Goal: Use online tool/utility: Use online tool/utility

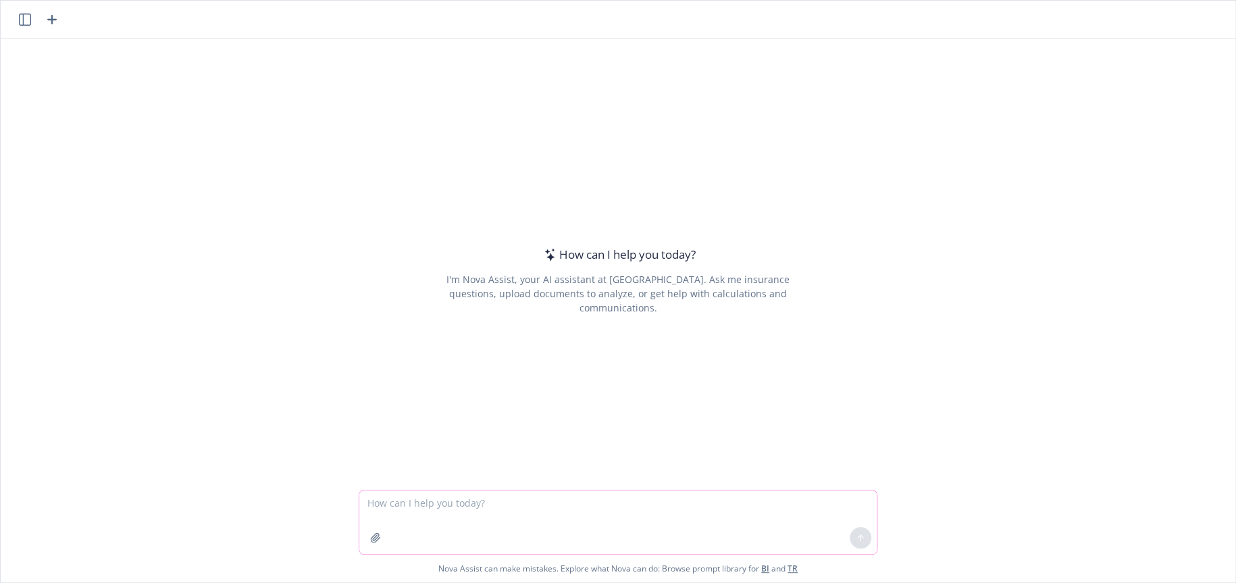
click at [486, 497] on textarea at bounding box center [618, 522] width 518 height 64
click at [423, 524] on textarea "Rewrite the below OE communicaiton opening statement:" at bounding box center [618, 522] width 518 height 64
click at [632, 502] on textarea "Rewrite the below OE communicaiton opening statement:" at bounding box center [618, 522] width 518 height 64
type textarea "Rewrite the below OE communication opening statement:"
click at [633, 503] on textarea "Rewrite the below OE communication opening statement:" at bounding box center [618, 522] width 518 height 64
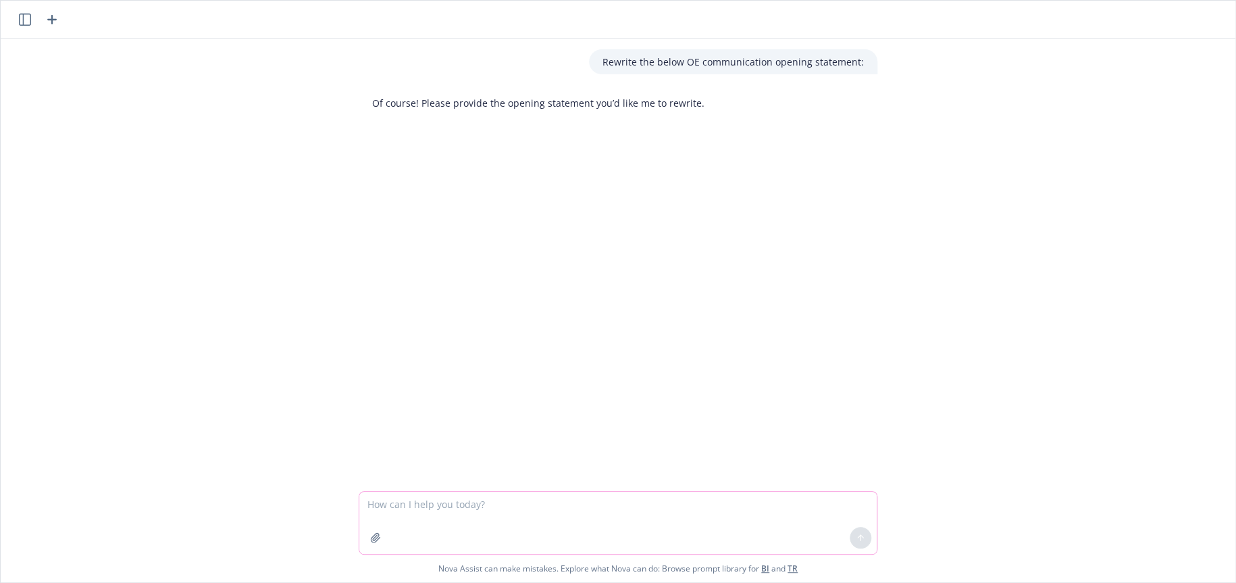
paste textarea "Continuity of Coverage​ Delivering the same healthcare options with no disrupti…"
type textarea "Continuity of Coverage​ Delivering the same healthcare options with no disrupti…"
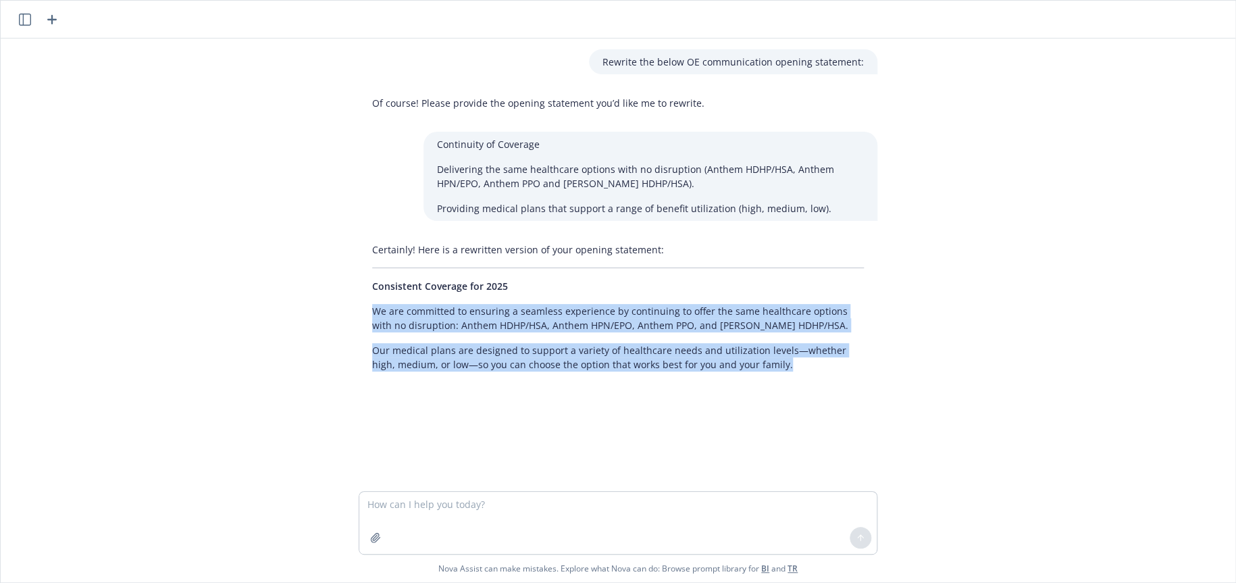
drag, startPoint x: 368, startPoint y: 310, endPoint x: 763, endPoint y: 363, distance: 399.4
click at [763, 363] on div "Certainly! Here is a rewritten version of your opening statement: Consistent Co…" at bounding box center [618, 307] width 519 height 140
copy div "We are committed to ensuring a seamless experience by continuing to offer the s…"
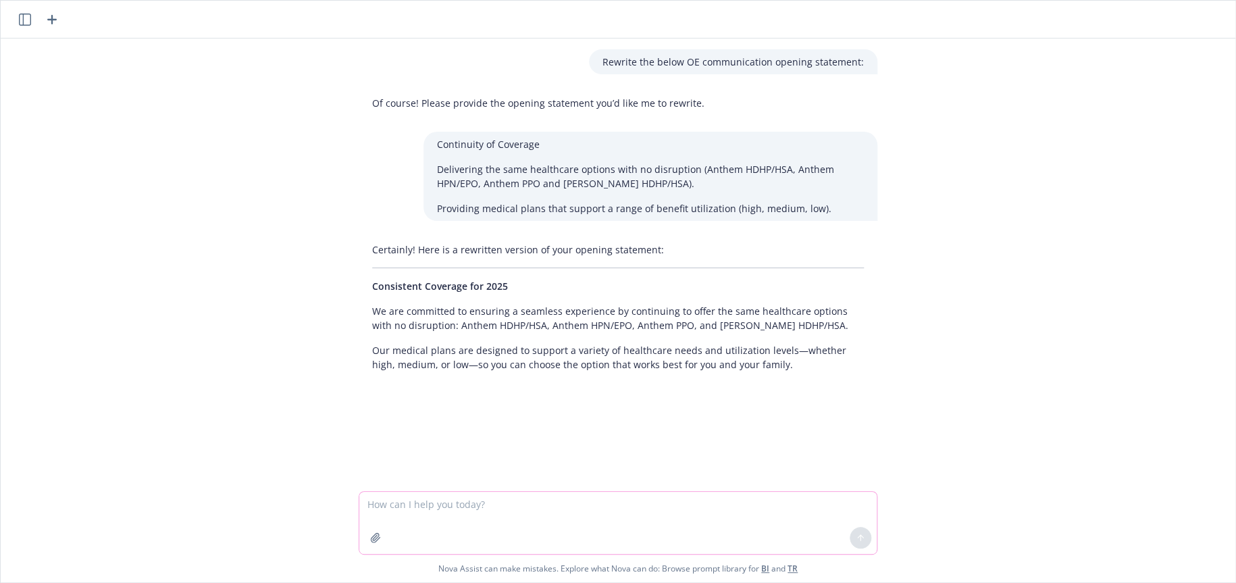
click at [426, 504] on textarea at bounding box center [618, 523] width 518 height 62
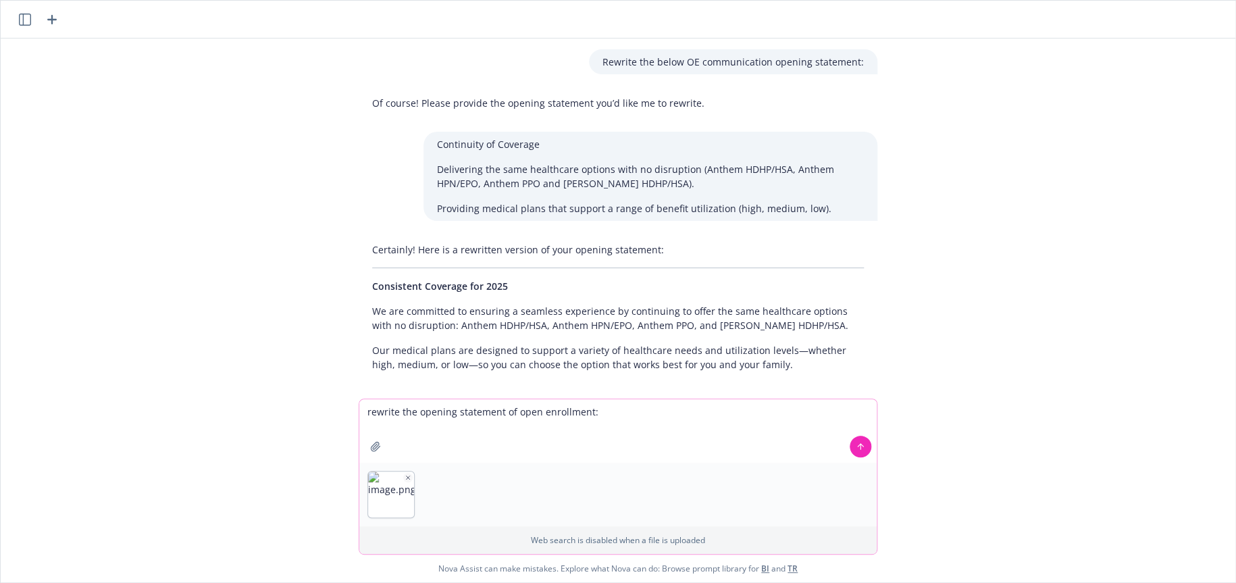
type textarea "rewrite the opening statement of open enrollment:"
click at [856, 451] on icon at bounding box center [860, 446] width 9 height 9
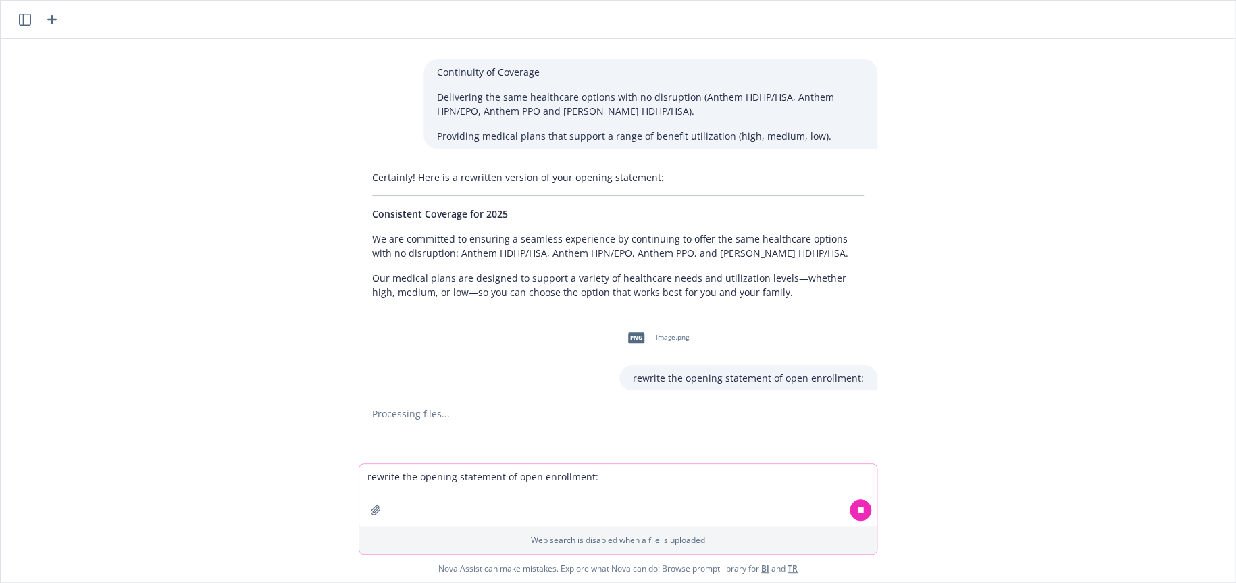
scroll to position [83, 0]
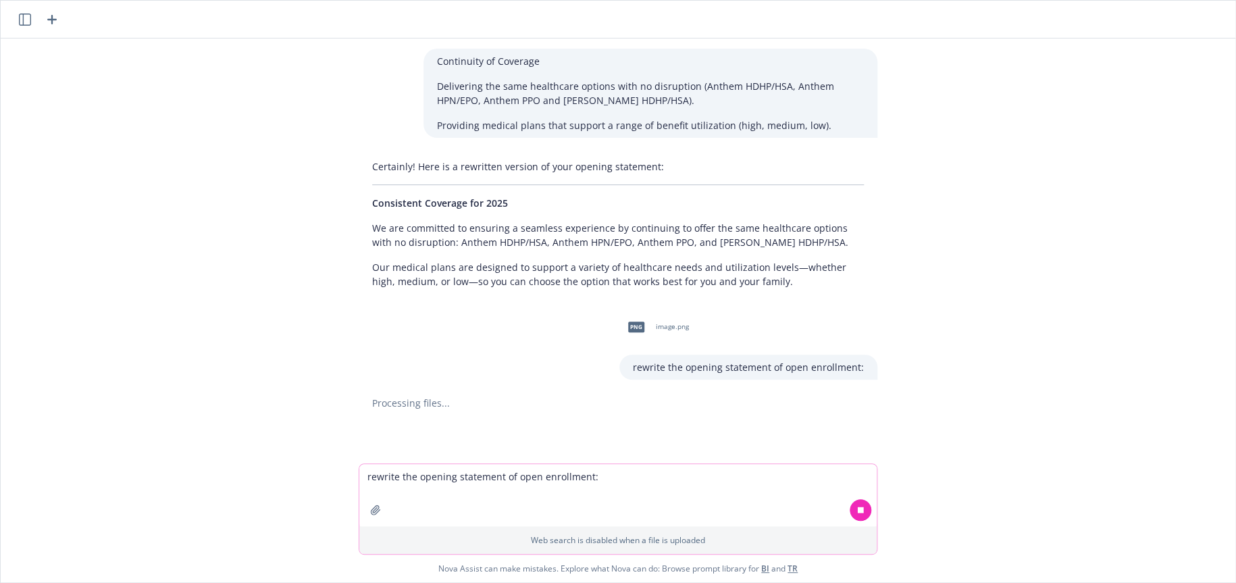
click at [405, 477] on textarea "rewrite the opening statement of open enrollment:" at bounding box center [618, 495] width 518 height 62
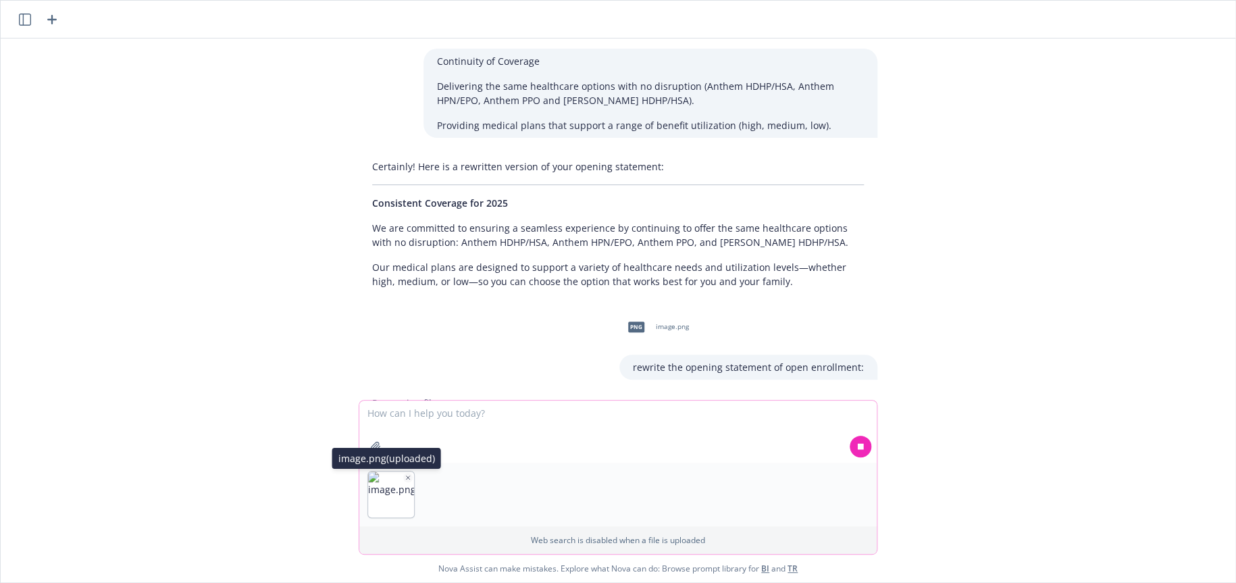
click at [405, 474] on icon "button" at bounding box center [408, 477] width 7 height 7
click at [397, 498] on textarea at bounding box center [618, 495] width 518 height 62
click at [405, 476] on icon "button" at bounding box center [408, 477] width 7 height 7
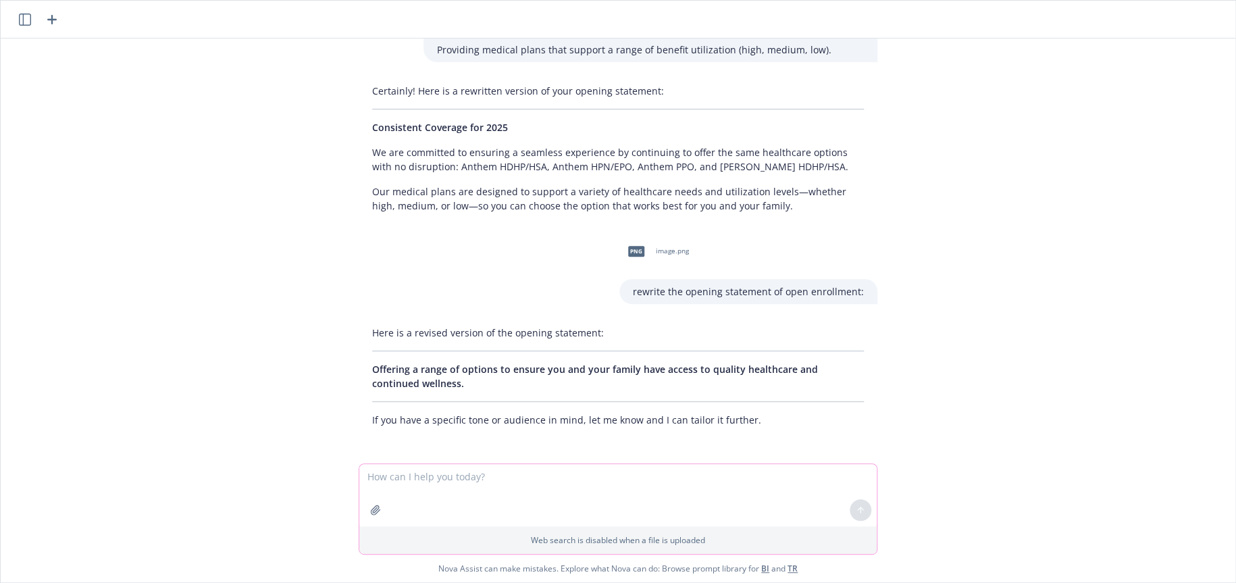
scroll to position [160, 0]
click at [377, 495] on div at bounding box center [375, 510] width 32 height 32
click at [365, 478] on textarea at bounding box center [618, 495] width 518 height 62
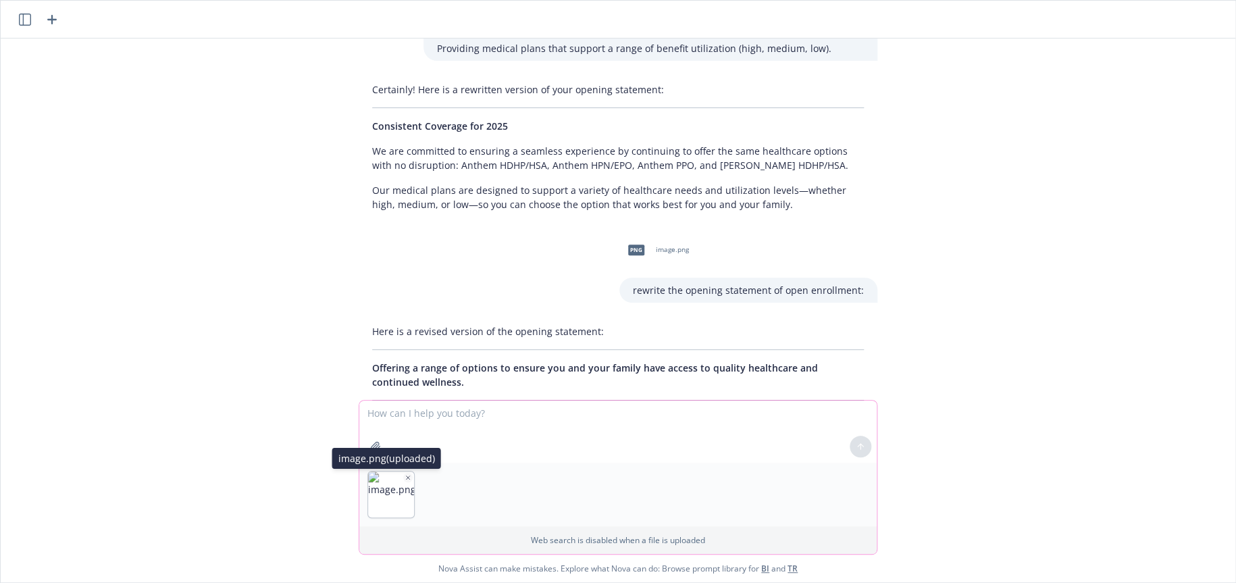
click at [405, 476] on icon "button" at bounding box center [408, 477] width 7 height 7
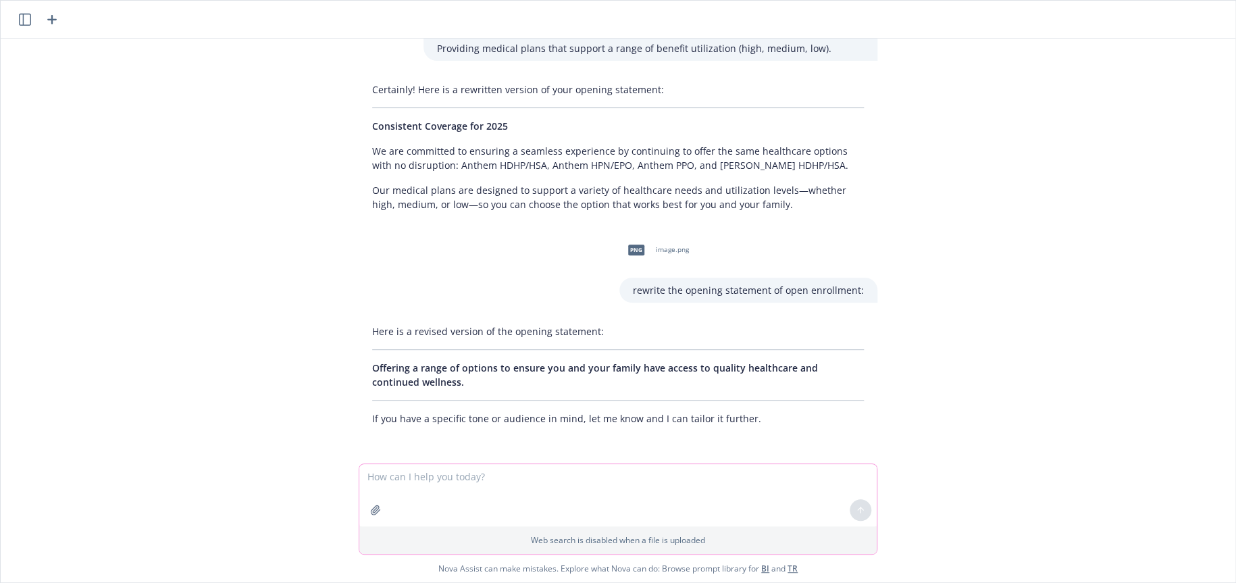
click at [409, 478] on textarea at bounding box center [618, 495] width 518 height 62
type textarea "p"
paste textarea "Value • Delivering options to give you access to quality care and keeping you a…"
type textarea "replace wording: Value • Delivering options to give you access to quality care …"
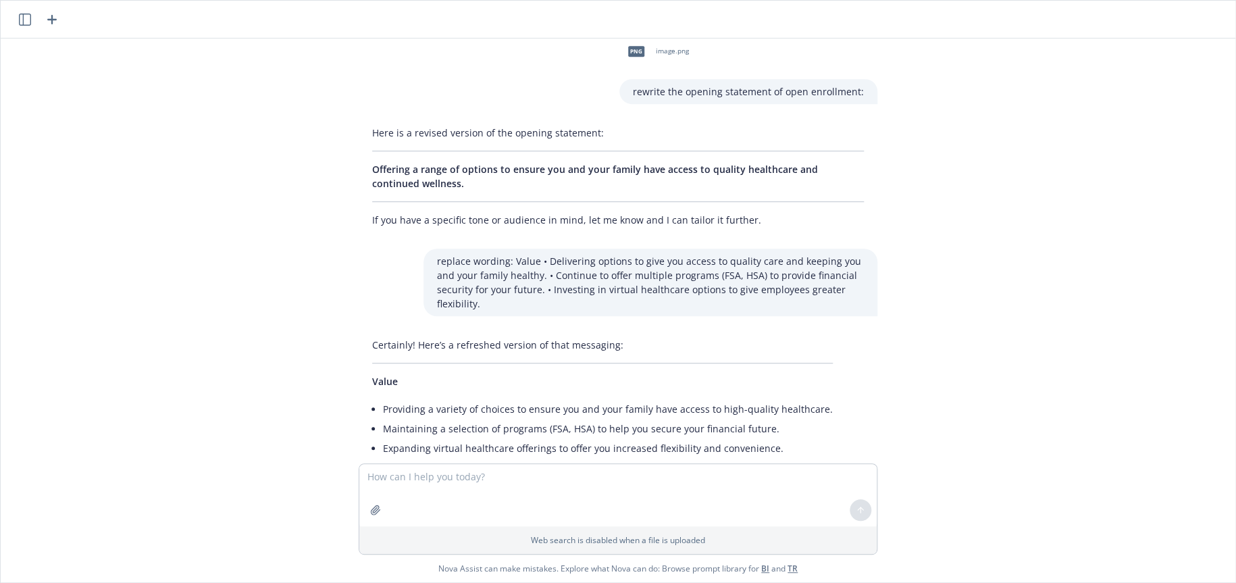
scroll to position [359, 0]
drag, startPoint x: 630, startPoint y: 93, endPoint x: 861, endPoint y: 89, distance: 231.1
click at [861, 89] on div "rewrite the opening statement of open enrollment:" at bounding box center [749, 90] width 258 height 25
copy p "rewrite the opening statement of open enrollment:"
click at [377, 474] on textarea at bounding box center [618, 495] width 518 height 62
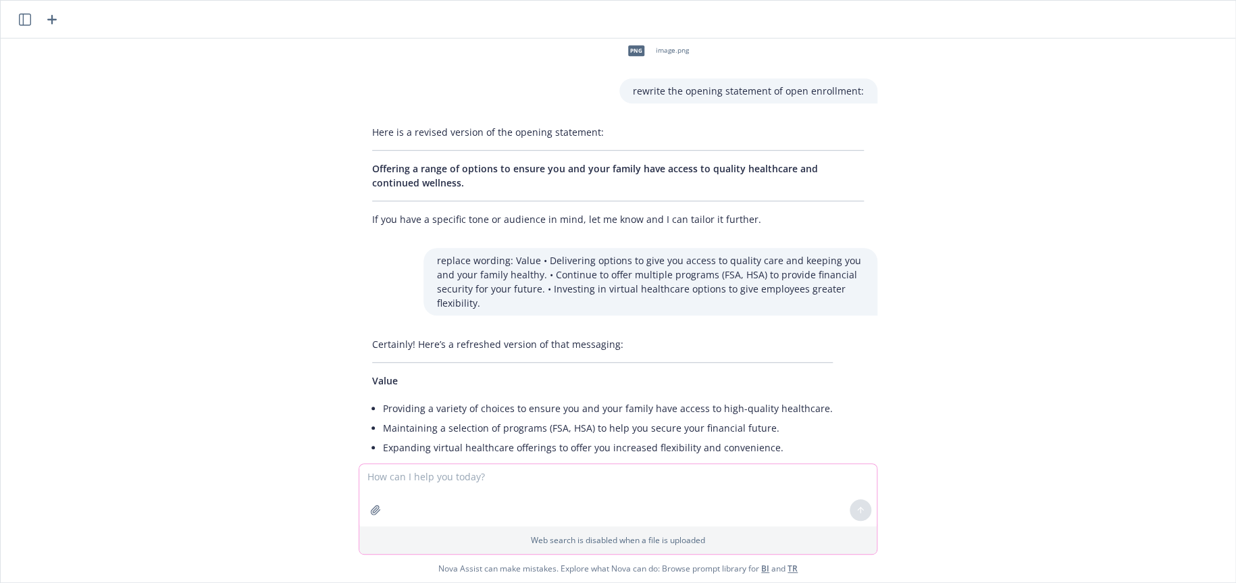
paste textarea "rewrite the opening statement of open enrollment:"
type textarea "rewrite the opening statement of open enrollment:"
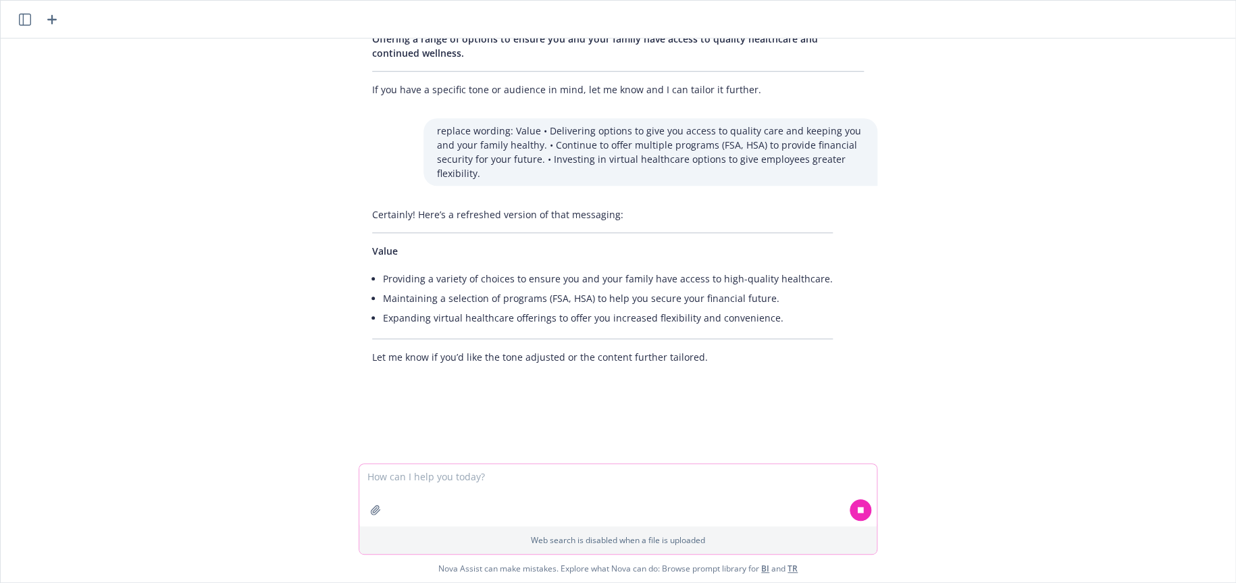
scroll to position [490, 0]
paste textarea "rewrite the opening statement of open enrollment:"
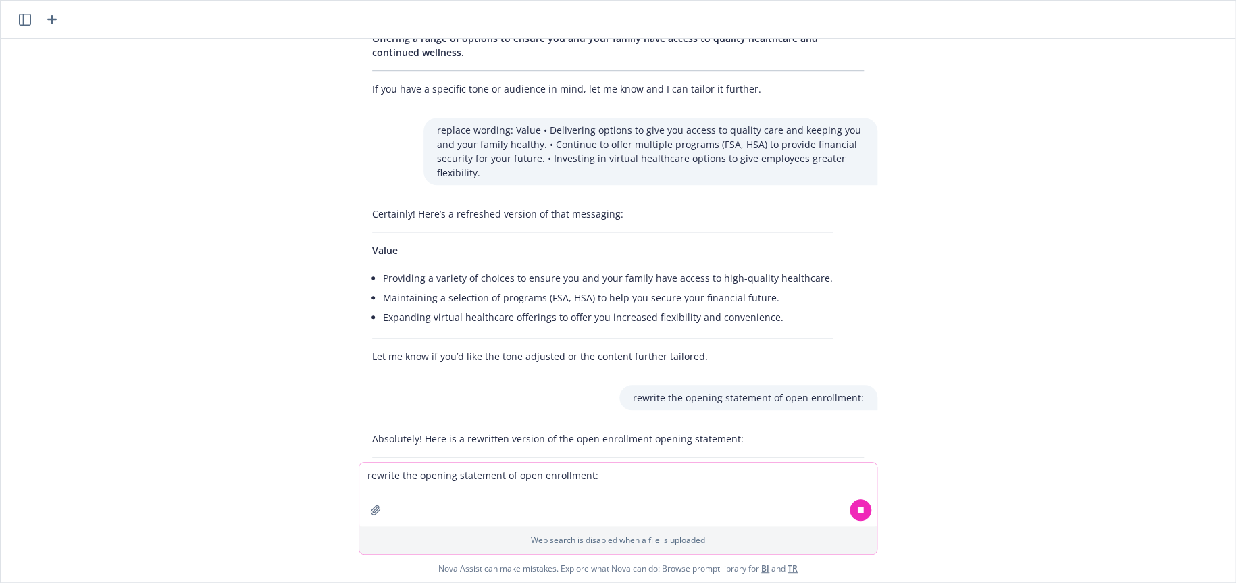
scroll to position [598, 0]
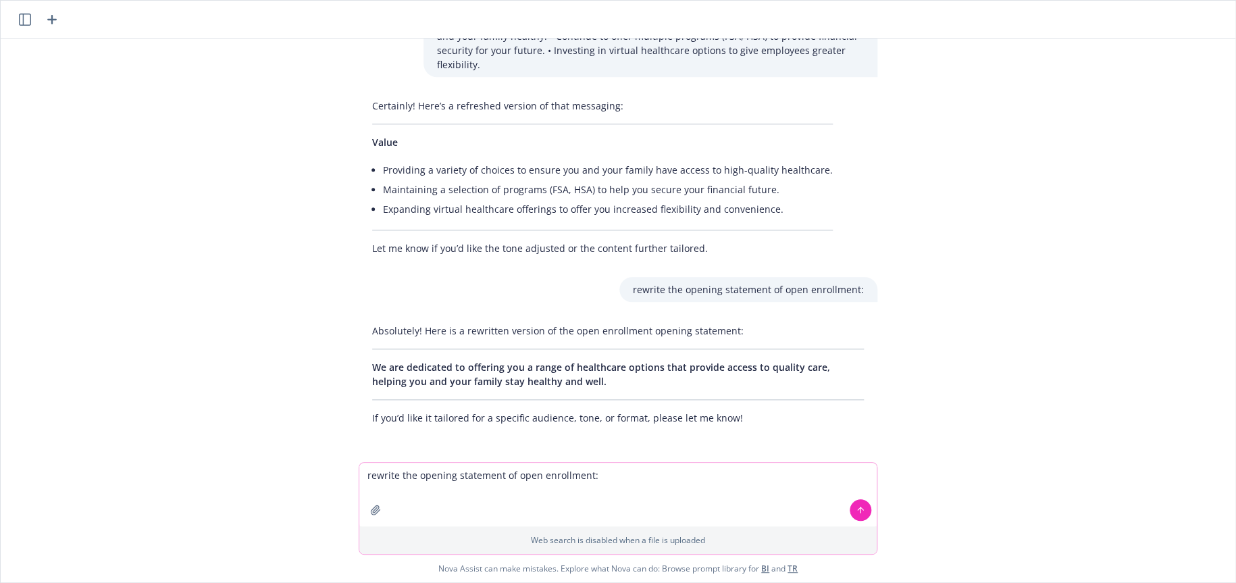
click at [609, 474] on textarea "rewrite the opening statement of open enrollment:" at bounding box center [618, 495] width 518 height 64
paste textarea "Value • Delivering options to give you access to quality care and keeping you a…"
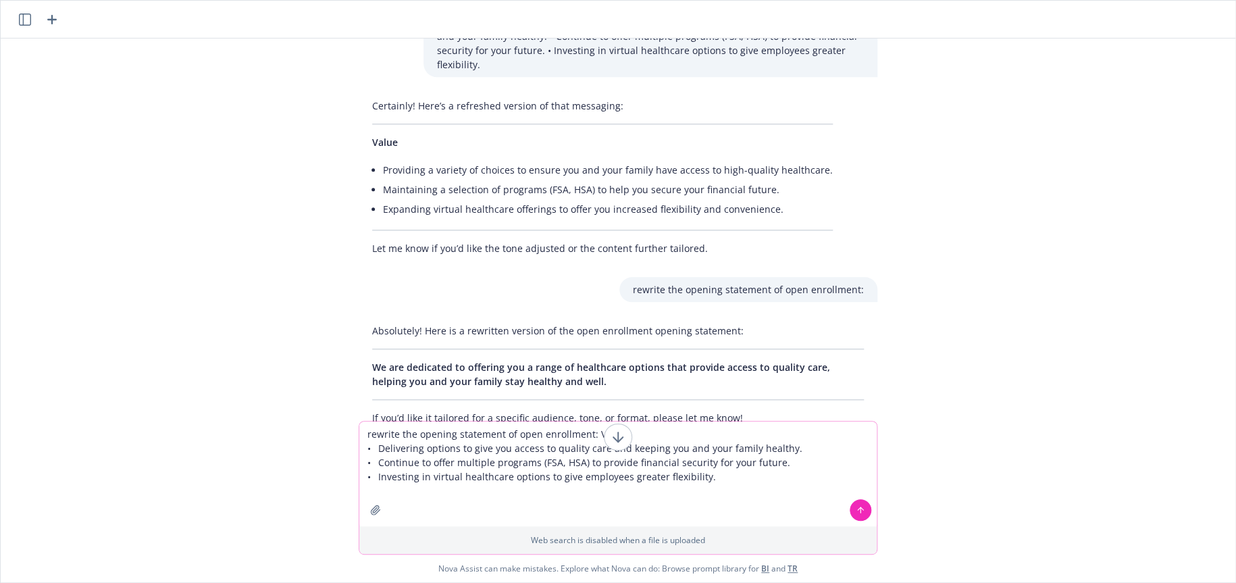
type textarea "rewrite the opening statement of open enrollment: Value • Delivering options to…"
click at [861, 509] on icon at bounding box center [861, 509] width 0 height 5
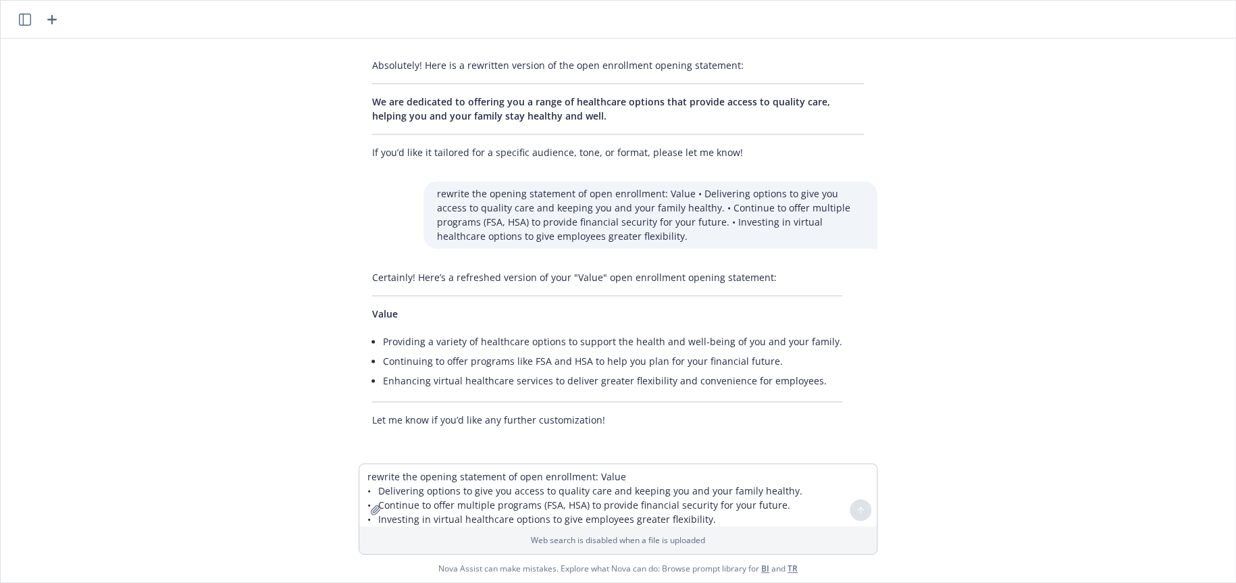
scroll to position [864, 0]
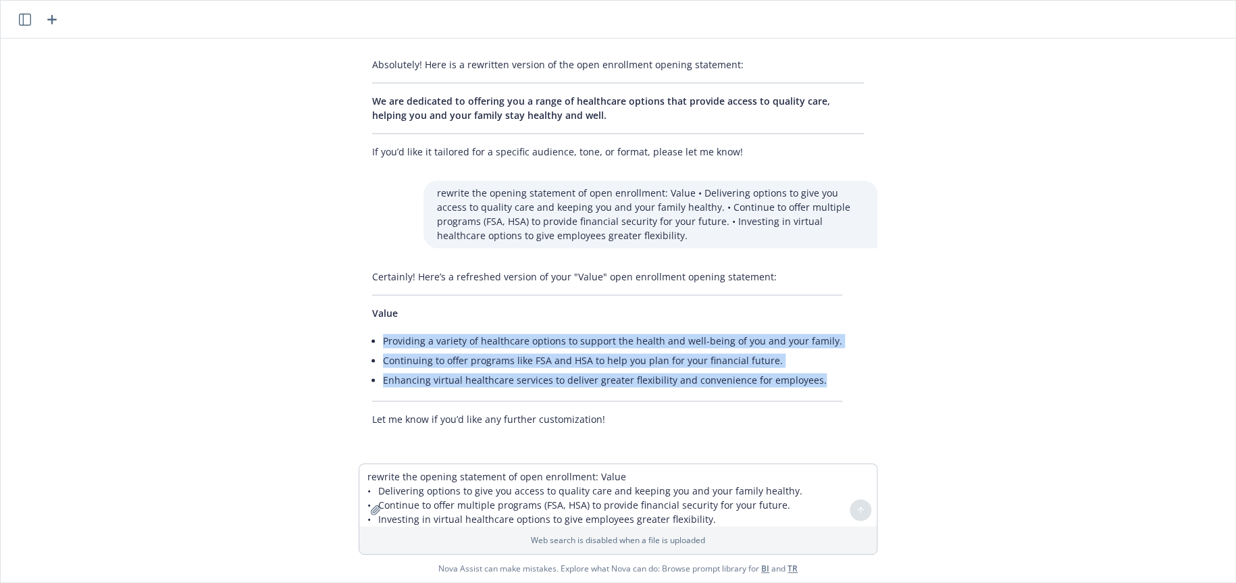
drag, startPoint x: 373, startPoint y: 340, endPoint x: 807, endPoint y: 380, distance: 435.6
click at [807, 380] on ul "Providing a variety of healthcare options to support the health and well-being …" at bounding box center [612, 360] width 459 height 59
copy ul "Providing a variety of healthcare options to support the health and well-being …"
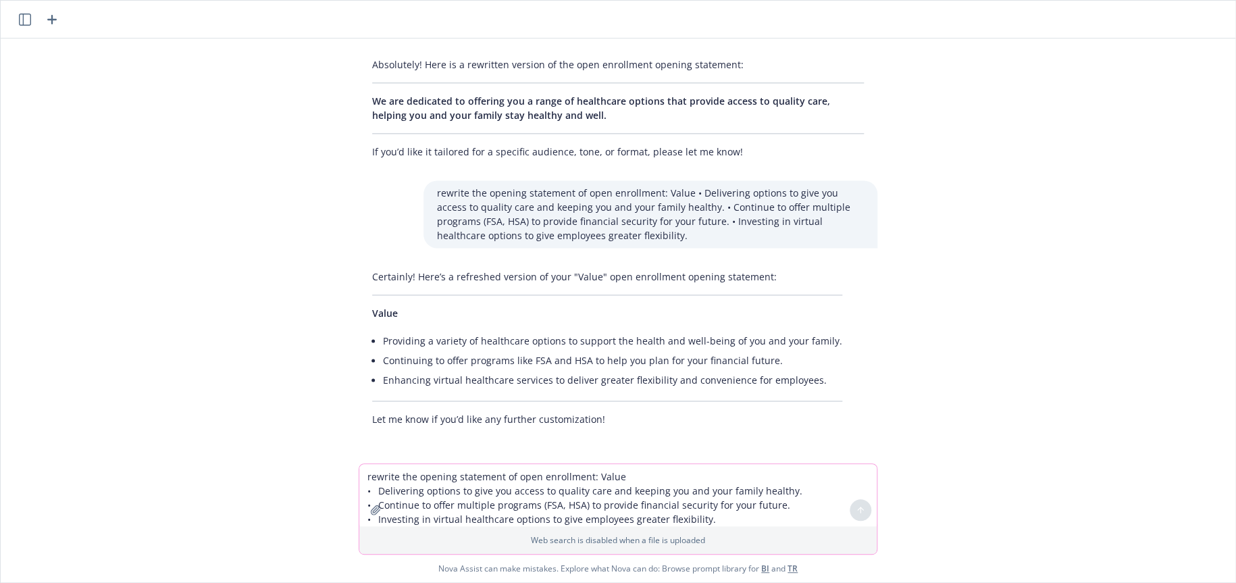
click at [507, 474] on textarea "rewrite the opening statement of open enrollment: Value • Delivering options to…" at bounding box center [618, 495] width 518 height 62
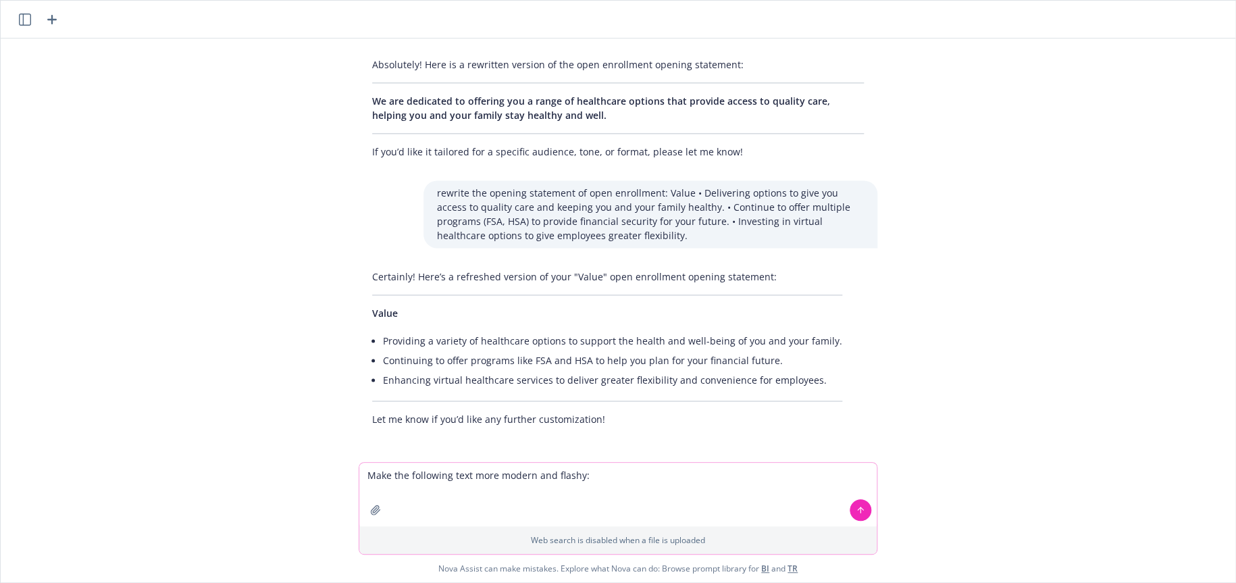
click at [614, 473] on textarea "Make the following text more modern and flashy:" at bounding box center [618, 495] width 518 height 64
paste textarea "Resources • Utilize resources to select the best option for you and your family…"
type textarea "Make the following text more modern and flashy: Resources • Utilize resources t…"
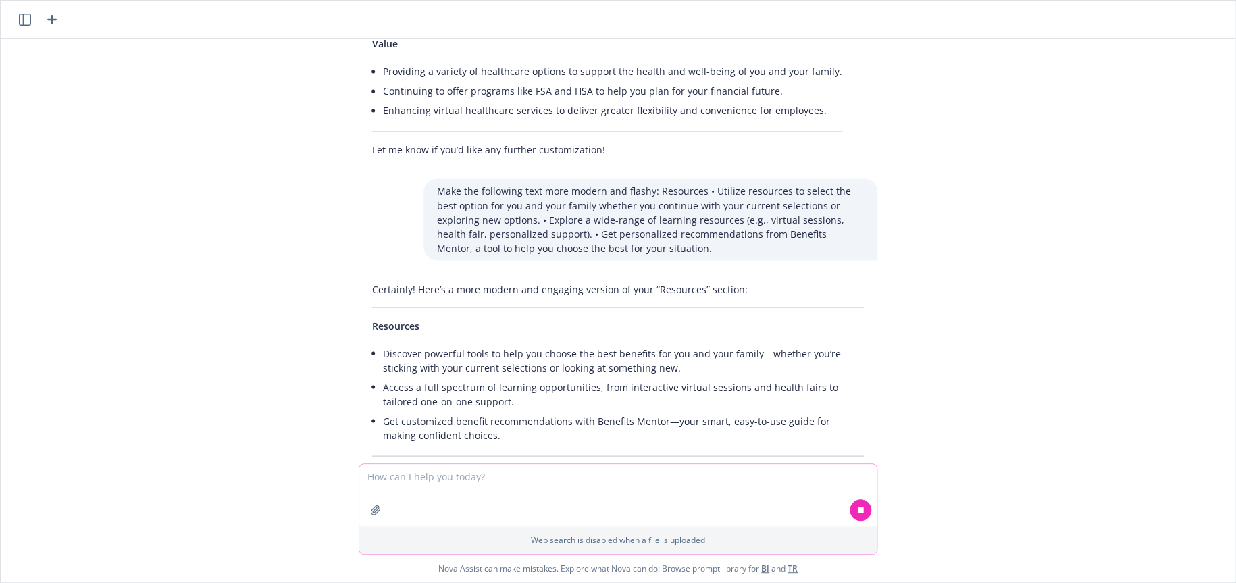
scroll to position [1163, 0]
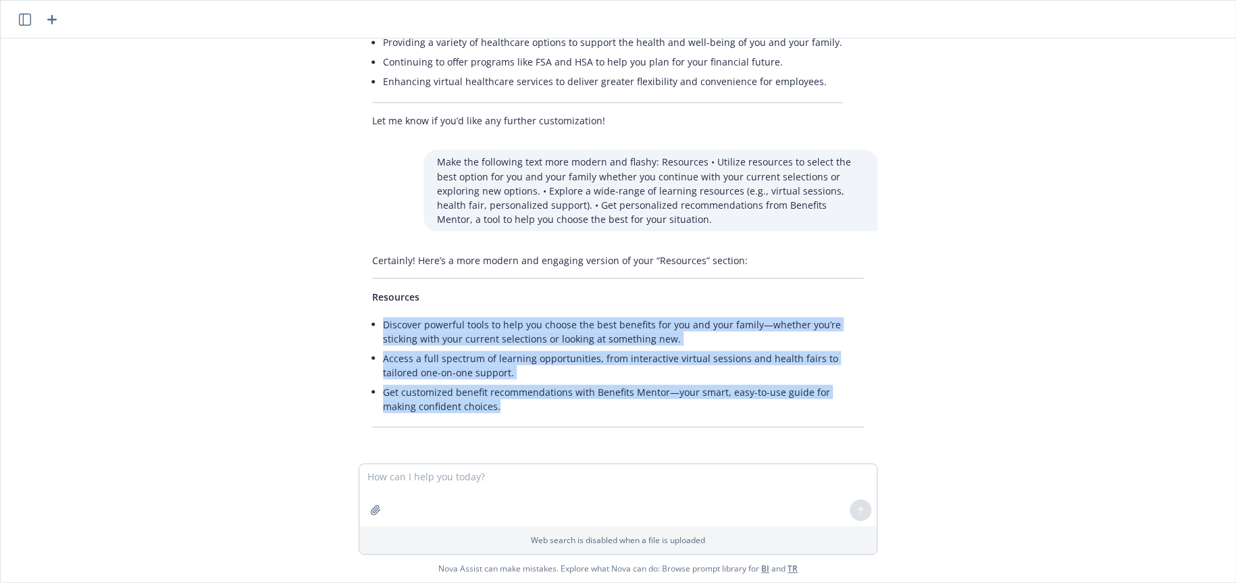
drag, startPoint x: 373, startPoint y: 324, endPoint x: 465, endPoint y: 403, distance: 121.6
click at [465, 403] on ul "Discover powerful tools to help you choose the best benefits for you and your f…" at bounding box center [623, 364] width 481 height 101
copy ul "Discover powerful tools to help you choose the best benefits for you and your f…"
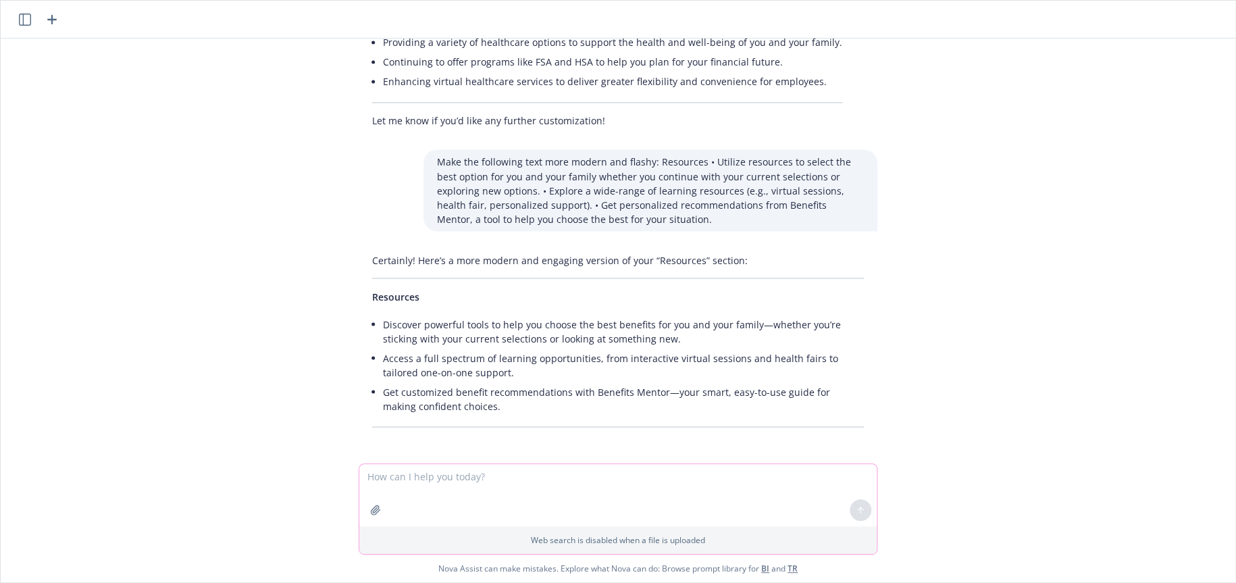
click at [473, 484] on textarea at bounding box center [618, 495] width 518 height 62
type textarea "what's another word for Value"
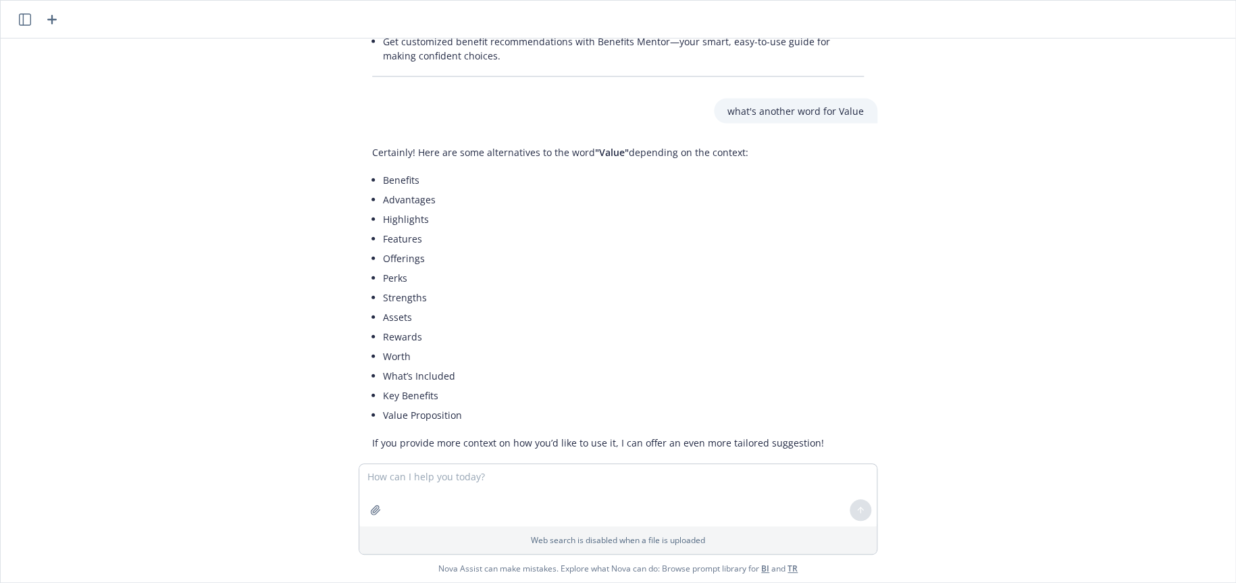
scroll to position [1536, 0]
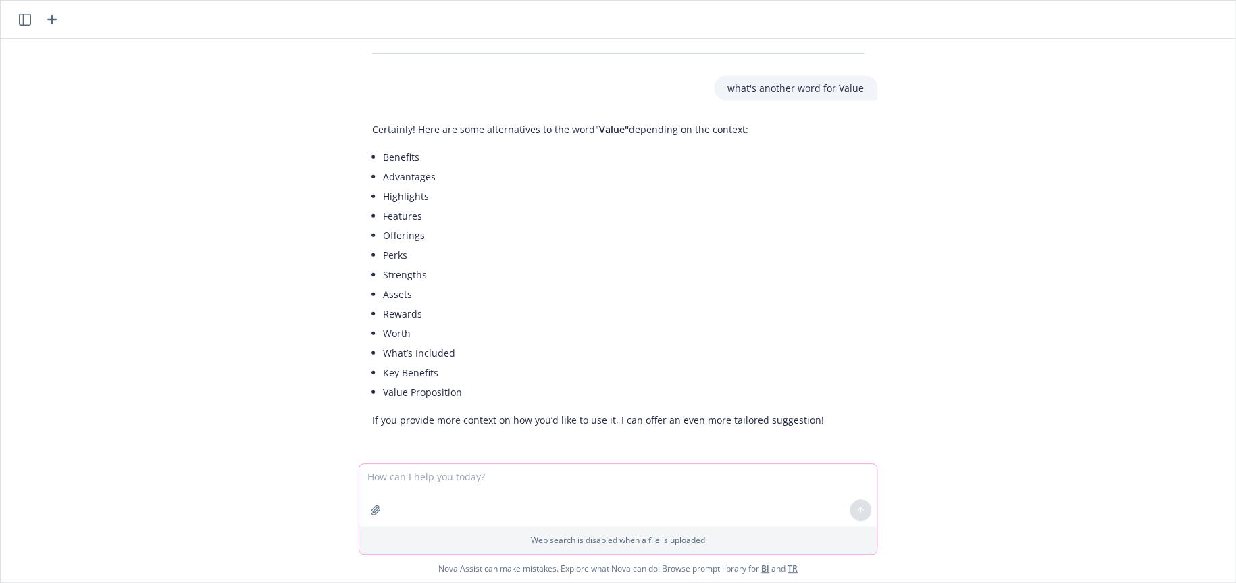
click at [533, 472] on textarea at bounding box center [618, 495] width 518 height 62
type textarea "another term for consistent coverage"
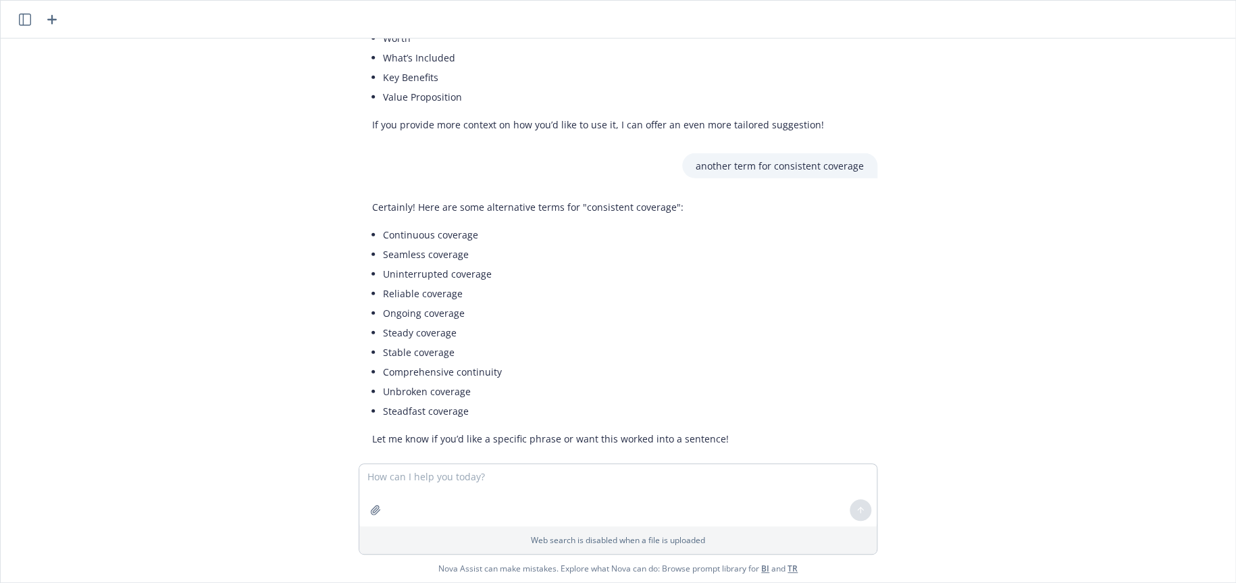
scroll to position [1850, 0]
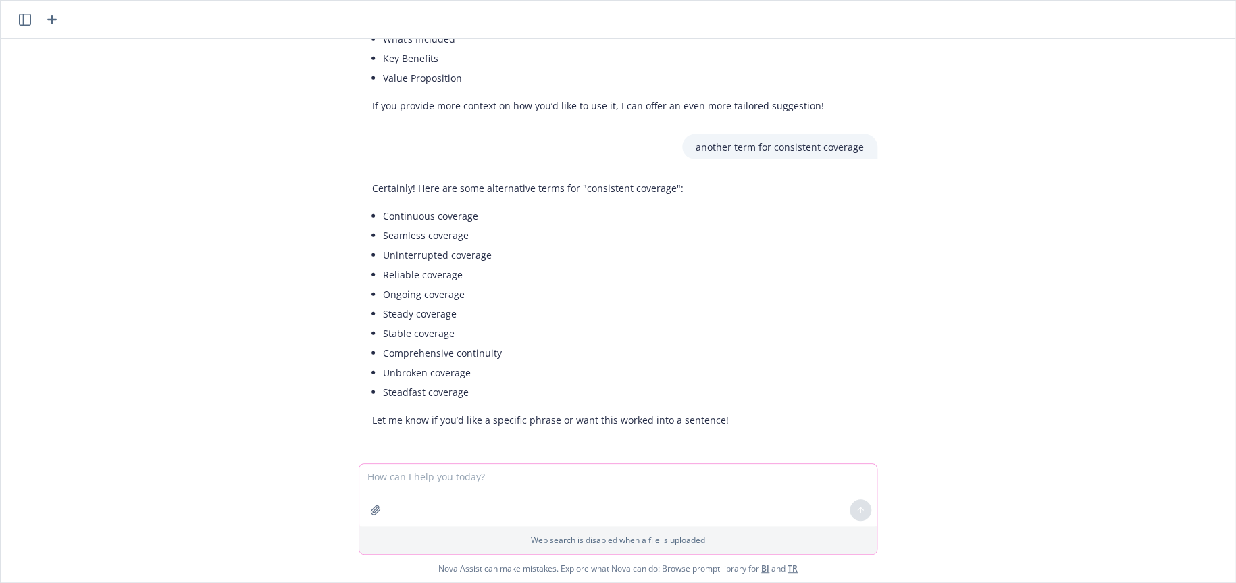
click at [420, 473] on textarea at bounding box center [618, 495] width 518 height 62
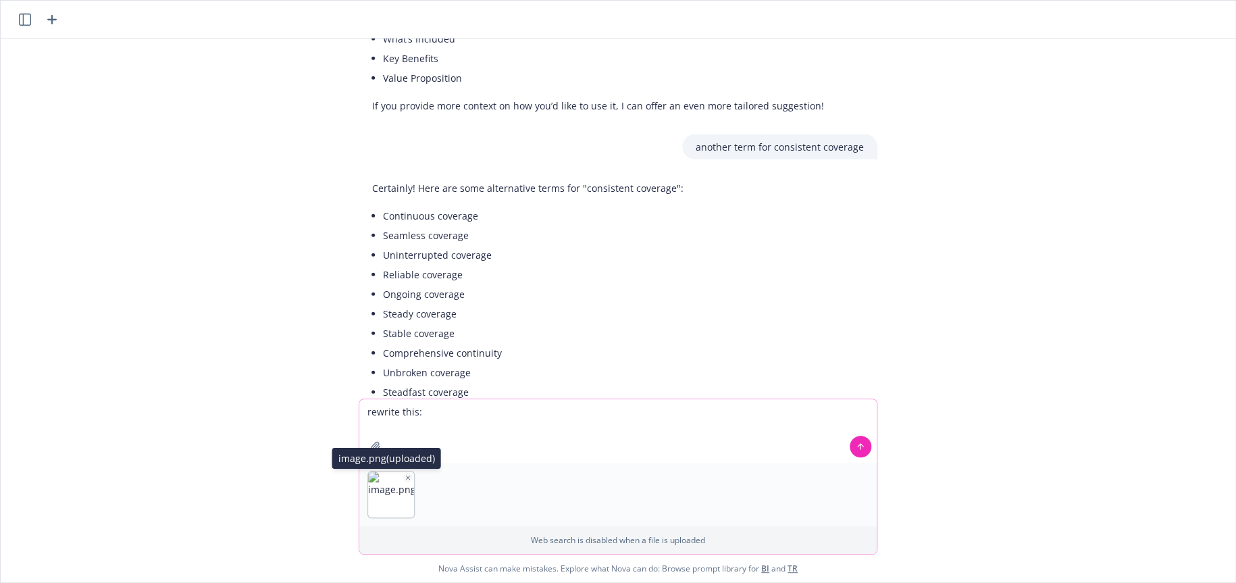
click at [405, 476] on icon "button" at bounding box center [408, 477] width 7 height 7
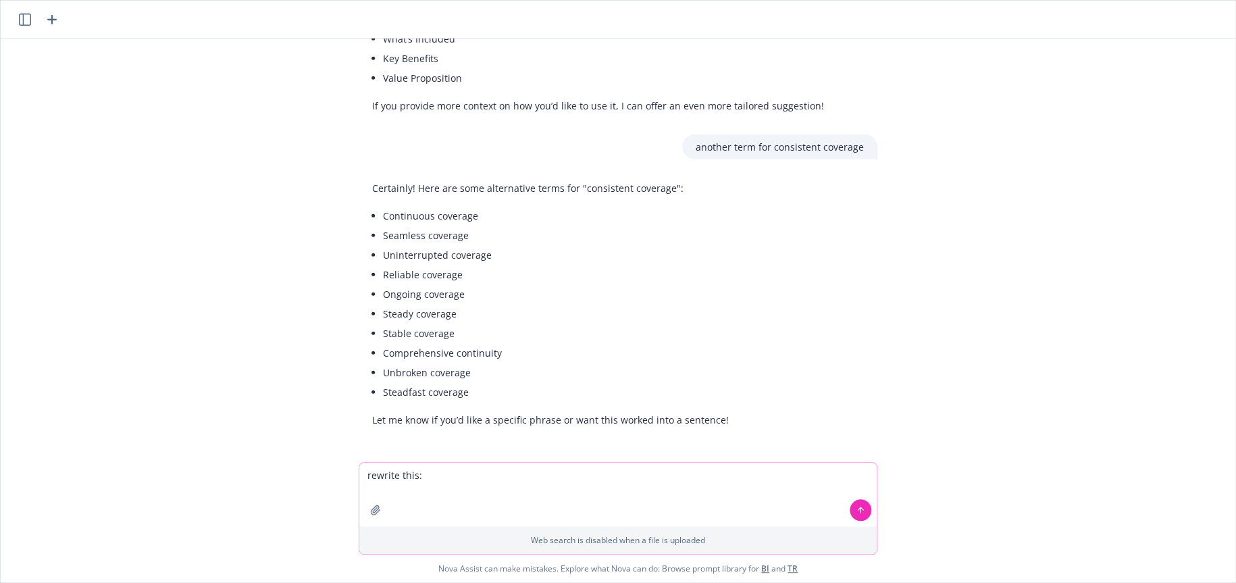
click at [426, 477] on textarea "rewrite this:" at bounding box center [618, 495] width 518 height 64
type textarea "rewrite this: strong benefits, robust support, staying the course"
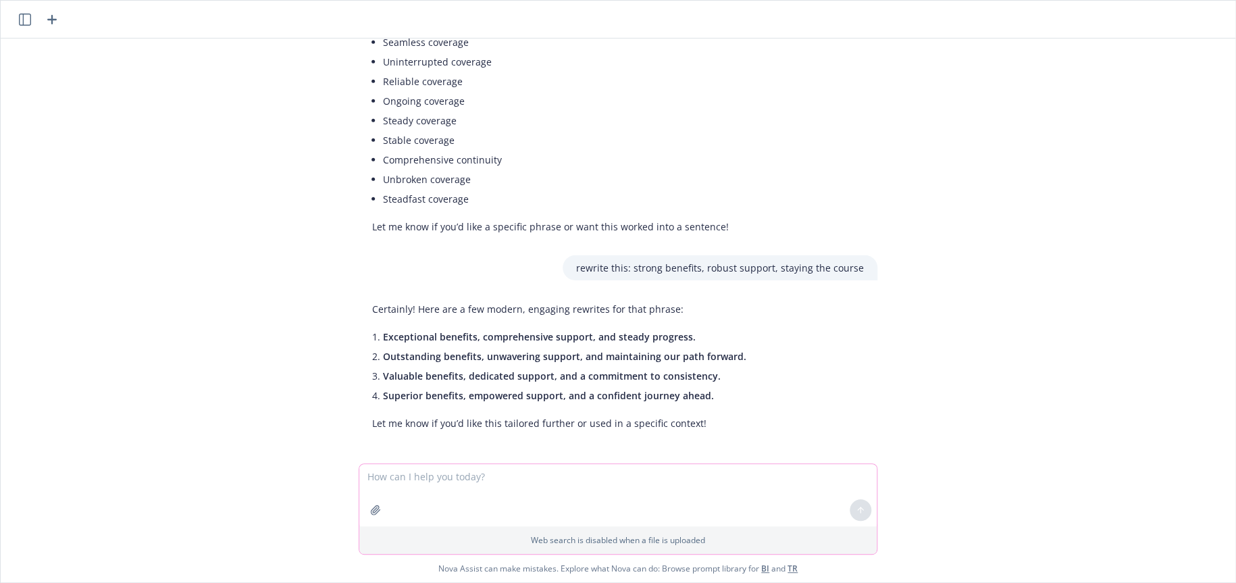
scroll to position [2046, 0]
drag, startPoint x: 578, startPoint y: 266, endPoint x: 866, endPoint y: 269, distance: 287.8
click at [866, 269] on div "rewrite this: strong benefits, robust support, staying the course" at bounding box center [720, 265] width 315 height 25
copy p "ewrite this: strong benefits, robust support, staying the course"
click at [433, 476] on textarea at bounding box center [618, 495] width 518 height 62
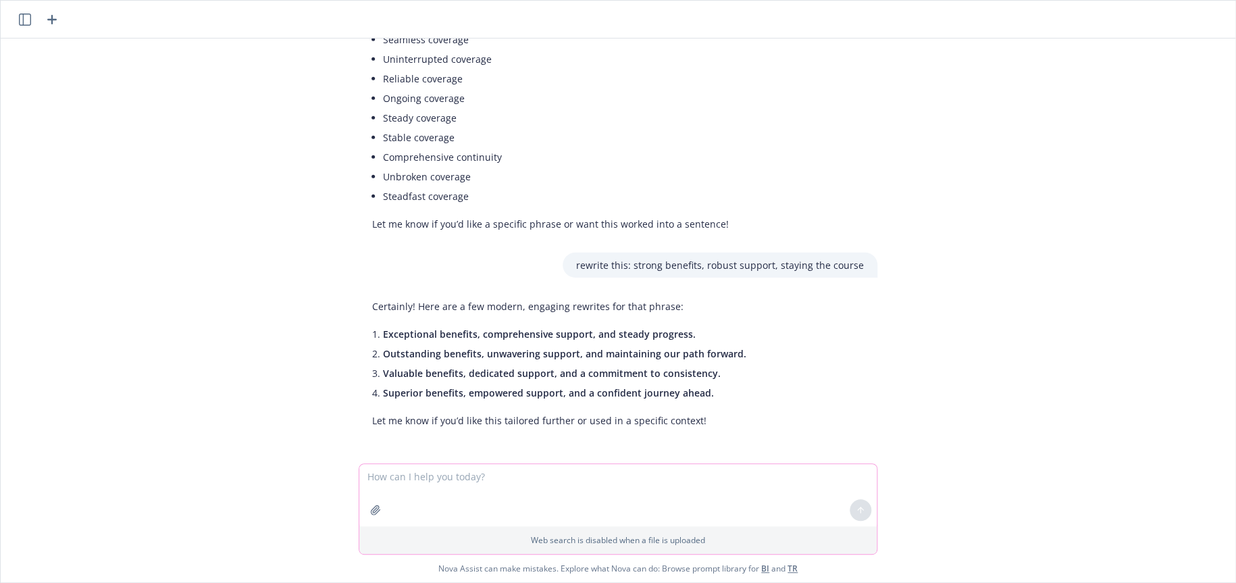
paste textarea "ewrite this: strong benefits, robust support, staying the course"
drag, startPoint x: 362, startPoint y: 476, endPoint x: 405, endPoint y: 476, distance: 43.2
click at [405, 476] on textarea "ewrite this: strong benefits, robust support, staying the course" at bounding box center [618, 495] width 518 height 64
type textarea "make this like a tagline: strong benefits, robust support, staying the course"
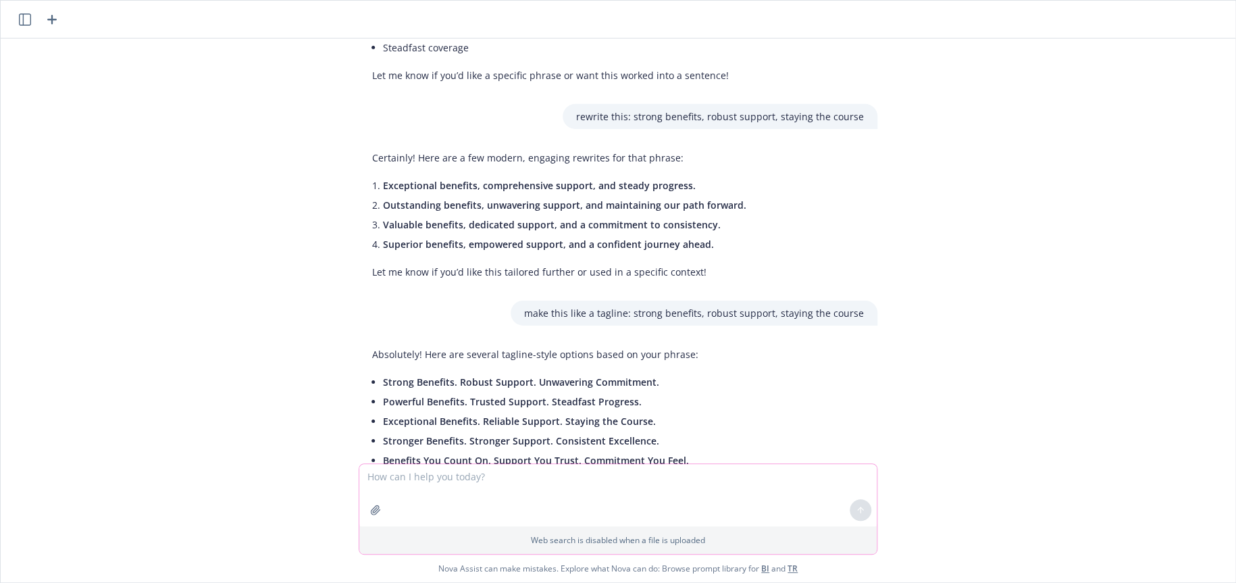
scroll to position [2262, 0]
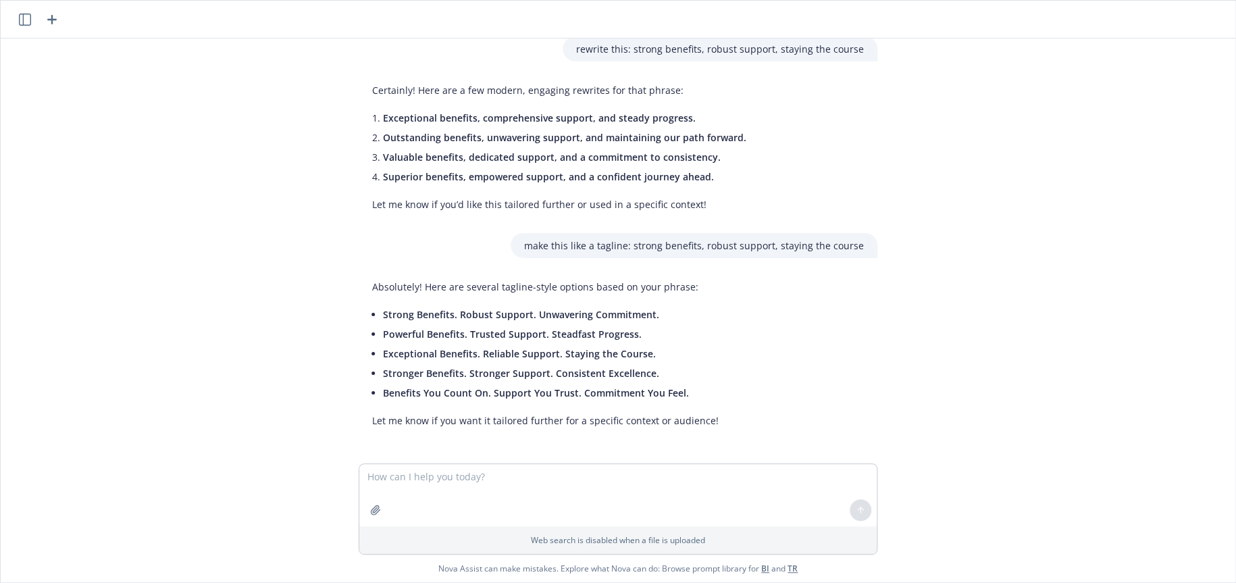
click at [383, 353] on span "Exceptional Benefits. Reliable Support. Staying the Course." at bounding box center [519, 353] width 273 height 13
click at [518, 474] on textarea at bounding box center [618, 495] width 518 height 62
paste textarea
type textarea "rewrite this:"
click at [858, 449] on icon at bounding box center [860, 446] width 9 height 9
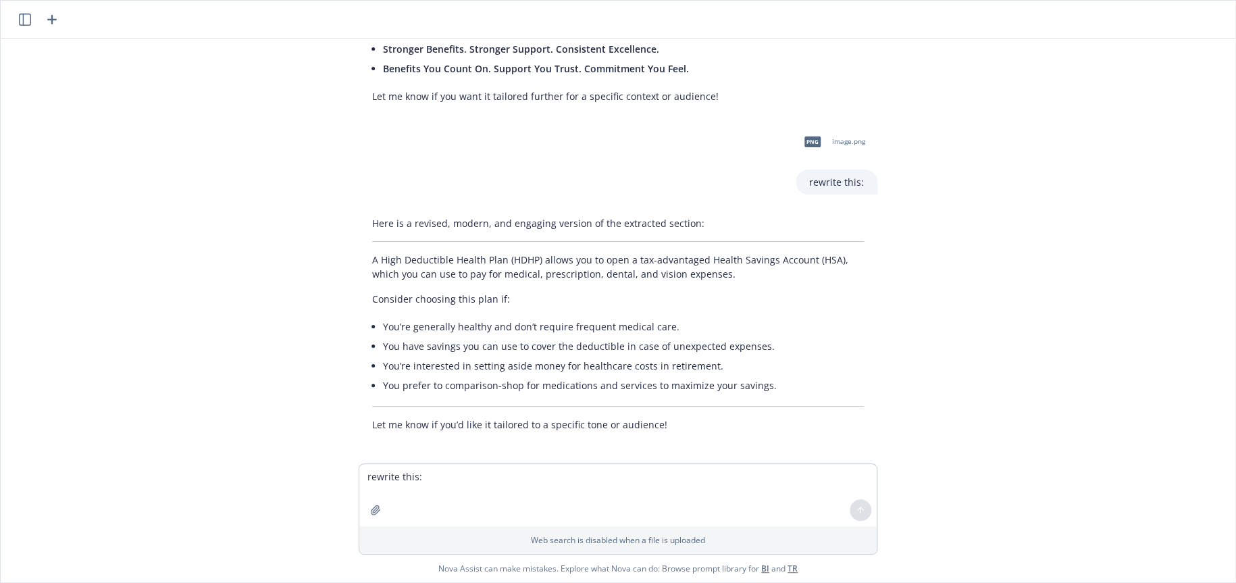
scroll to position [2590, 0]
